Goal: Navigation & Orientation: Find specific page/section

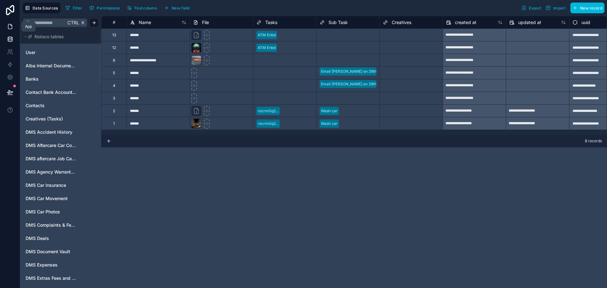
click at [6, 27] on link at bounding box center [10, 26] width 20 height 13
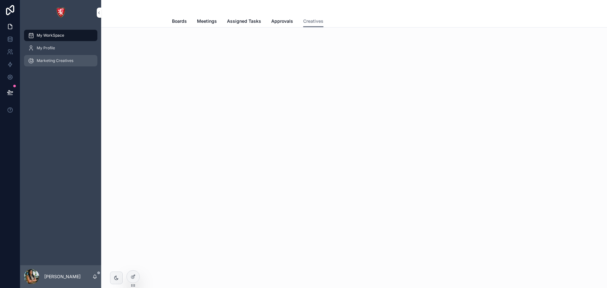
click at [42, 58] on span "Marketing Creatives" at bounding box center [55, 60] width 37 height 5
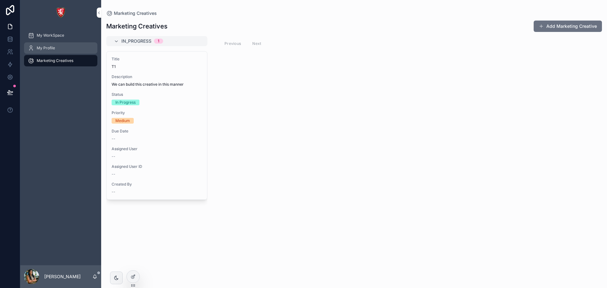
click at [45, 53] on div "My Profile" at bounding box center [61, 48] width 66 height 10
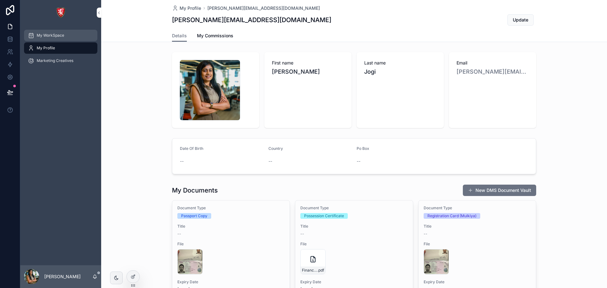
click at [42, 38] on div "My WorkSpace" at bounding box center [61, 35] width 66 height 10
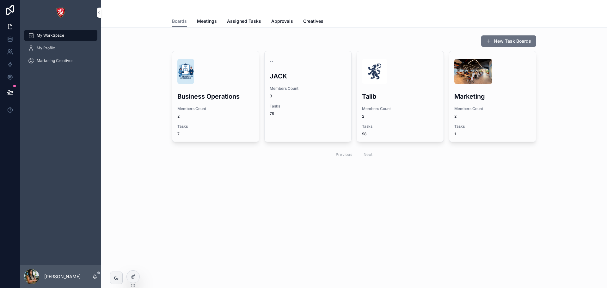
click at [322, 22] on div "Boards Meetings Assigned Tasks Approvals Creatives" at bounding box center [354, 21] width 364 height 12
click at [315, 21] on span "Creatives" at bounding box center [313, 21] width 20 height 6
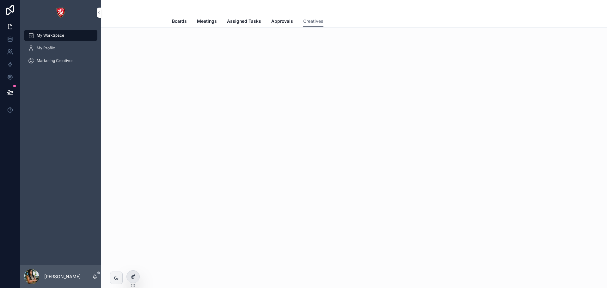
click at [133, 271] on div at bounding box center [133, 277] width 13 height 12
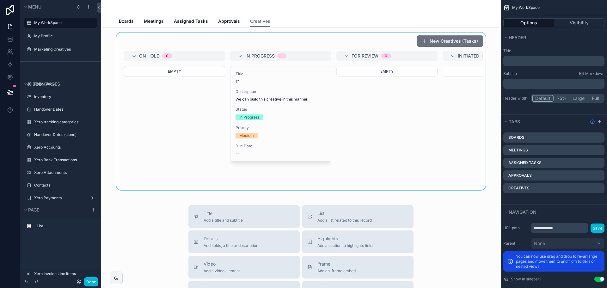
drag, startPoint x: 367, startPoint y: 190, endPoint x: 462, endPoint y: 191, distance: 94.6
click at [462, 190] on div "scrollable content" at bounding box center [301, 111] width 390 height 157
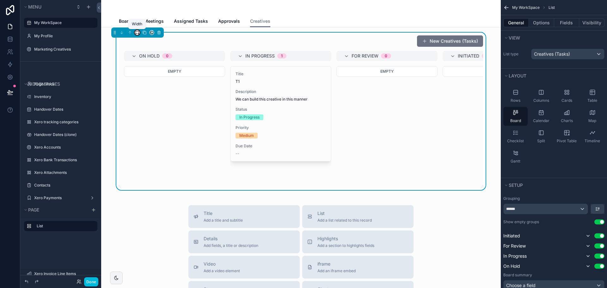
click at [136, 33] on icon "scrollable content" at bounding box center [137, 32] width 4 height 4
click at [155, 115] on span "Full width" at bounding box center [150, 117] width 20 height 8
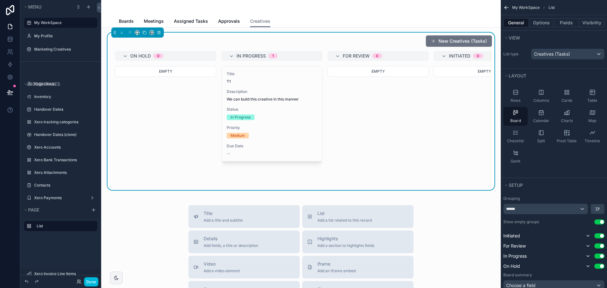
click at [192, 53] on div "On Hold 0" at bounding box center [169, 56] width 78 height 10
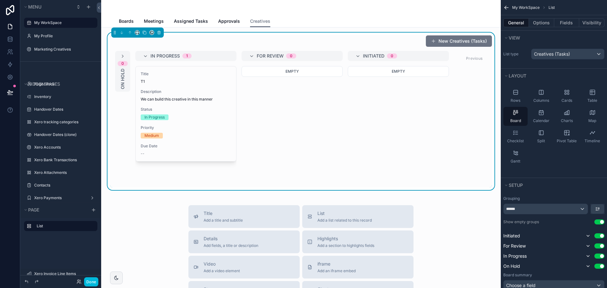
click at [192, 53] on div "In Progress 1" at bounding box center [190, 56] width 78 height 10
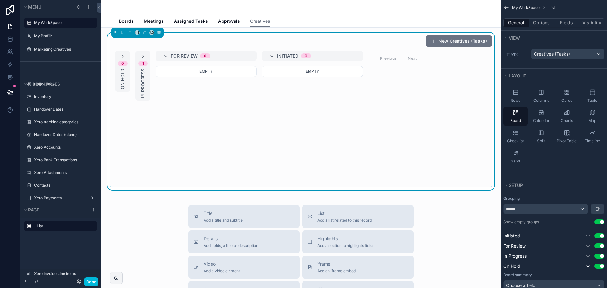
click at [183, 53] on span "For Review" at bounding box center [184, 56] width 27 height 6
click at [187, 53] on div "Initiated 0" at bounding box center [226, 56] width 101 height 10
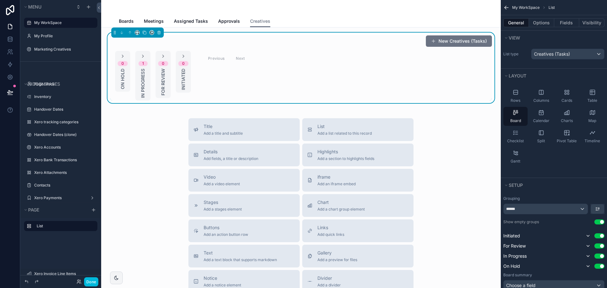
click at [182, 53] on div "0 Initiated" at bounding box center [183, 72] width 15 height 42
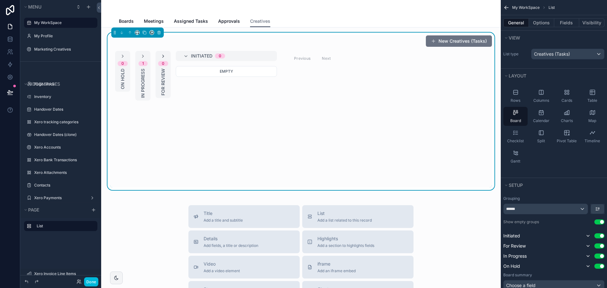
click at [162, 56] on icon "scrollable content" at bounding box center [163, 56] width 5 height 5
click at [145, 56] on icon "scrollable content" at bounding box center [142, 56] width 5 height 5
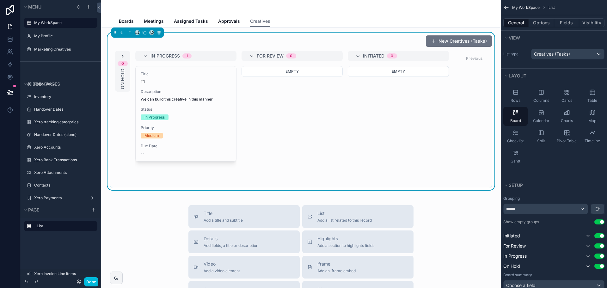
click at [122, 55] on icon "scrollable content" at bounding box center [122, 56] width 5 height 5
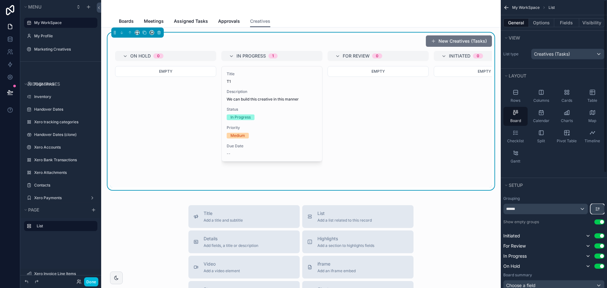
click at [598, 204] on button "scrollable content" at bounding box center [598, 209] width 14 height 10
click at [592, 225] on span "First -> Last" at bounding box center [587, 223] width 26 height 8
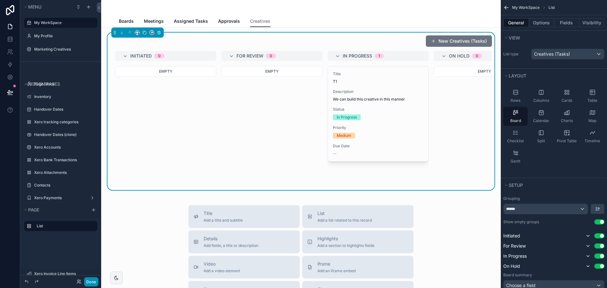
click at [89, 283] on button "Done" at bounding box center [91, 281] width 14 height 9
